Goal: Register for event/course

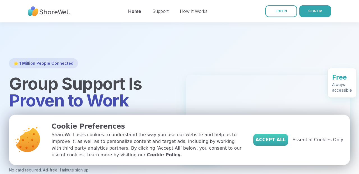
click at [277, 143] on span "Accept All" at bounding box center [271, 140] width 30 height 7
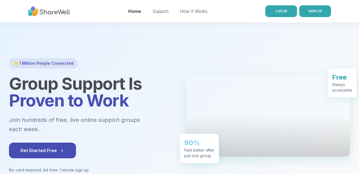
click at [282, 13] on span "LOG IN" at bounding box center [282, 11] width 12 height 4
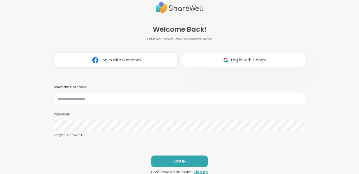
click at [223, 60] on img at bounding box center [226, 60] width 11 height 10
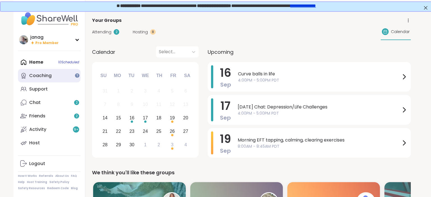
click at [56, 76] on link "Coaching" at bounding box center [49, 75] width 63 height 13
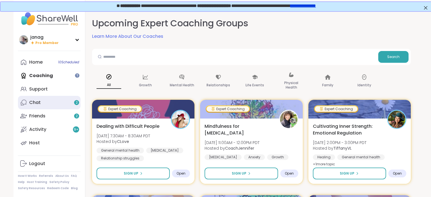
click at [53, 103] on link "Chat 2" at bounding box center [49, 102] width 63 height 13
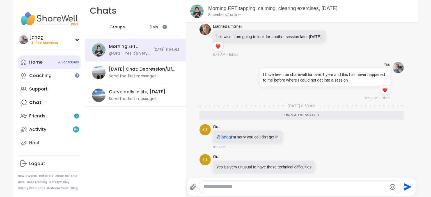
click at [42, 61] on div "Home 10 Scheduled" at bounding box center [35, 62] width 13 height 6
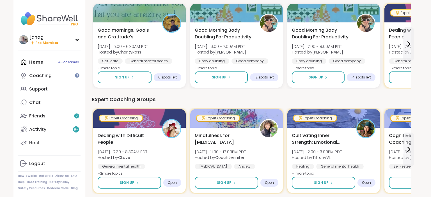
scroll to position [286, 0]
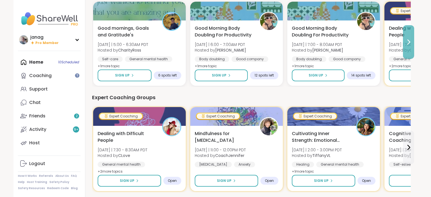
click at [359, 42] on icon at bounding box center [409, 42] width 2 height 4
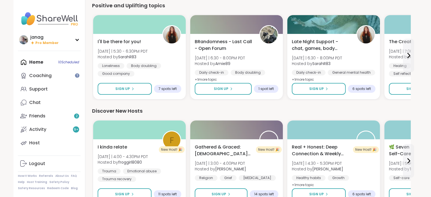
scroll to position [603, 0]
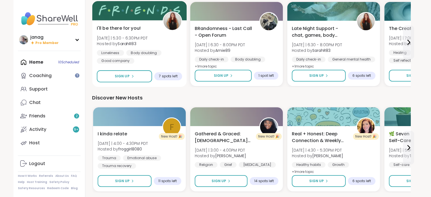
click at [129, 26] on span "I'll be there for you!" at bounding box center [119, 28] width 44 height 7
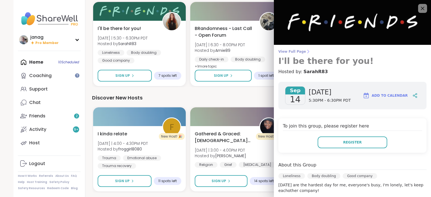
click at [291, 52] on span "View Full Page" at bounding box center [352, 51] width 148 height 4
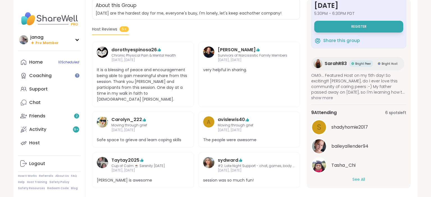
scroll to position [27, 0]
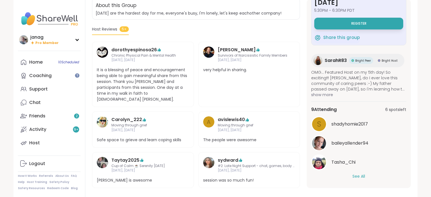
click at [359, 174] on button "See All" at bounding box center [359, 177] width 13 height 6
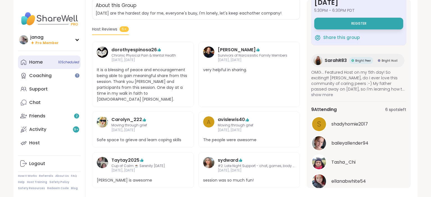
click at [41, 63] on div "Home 10 Scheduled" at bounding box center [35, 62] width 13 height 6
